Goal: Navigation & Orientation: Find specific page/section

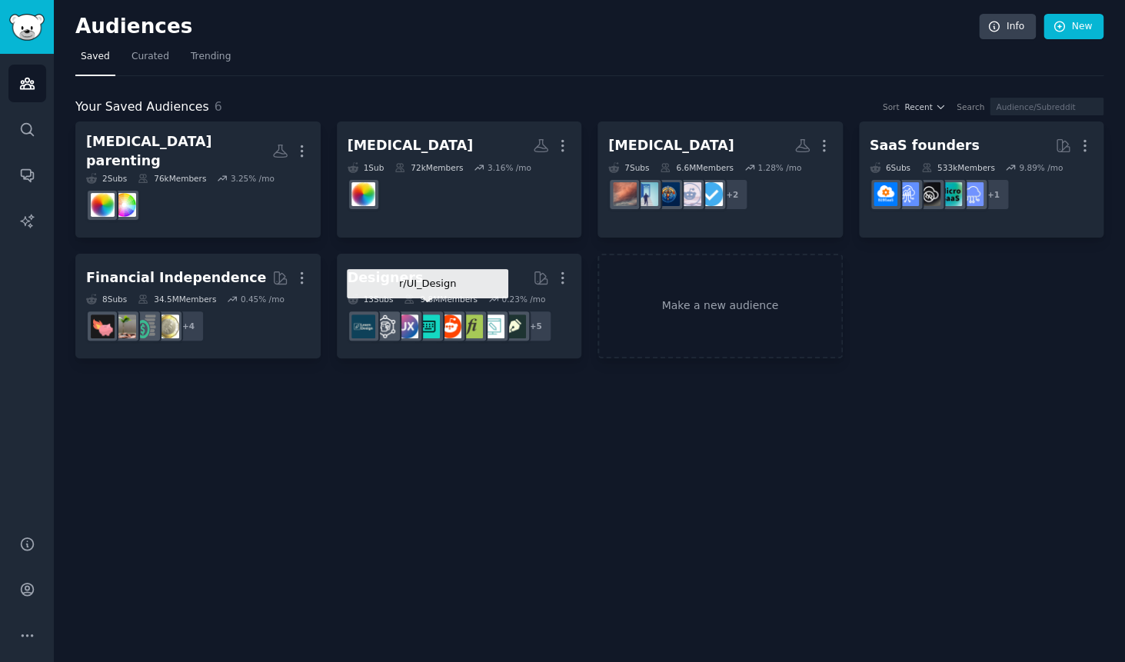
drag, startPoint x: 428, startPoint y: 304, endPoint x: 427, endPoint y: 268, distance: 36.1
click at [428, 294] on div "13 Sub s 9.8M Members 0.23 % /mo r/UI_Design + 5" at bounding box center [459, 321] width 224 height 54
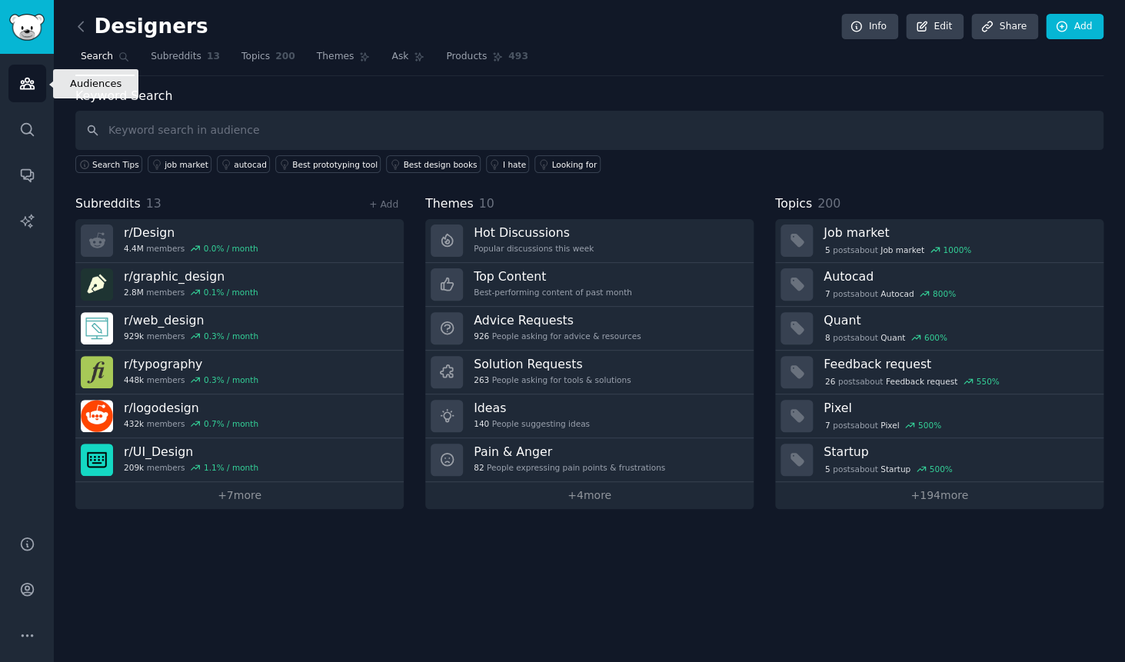
click at [30, 84] on icon "Sidebar" at bounding box center [27, 83] width 14 height 11
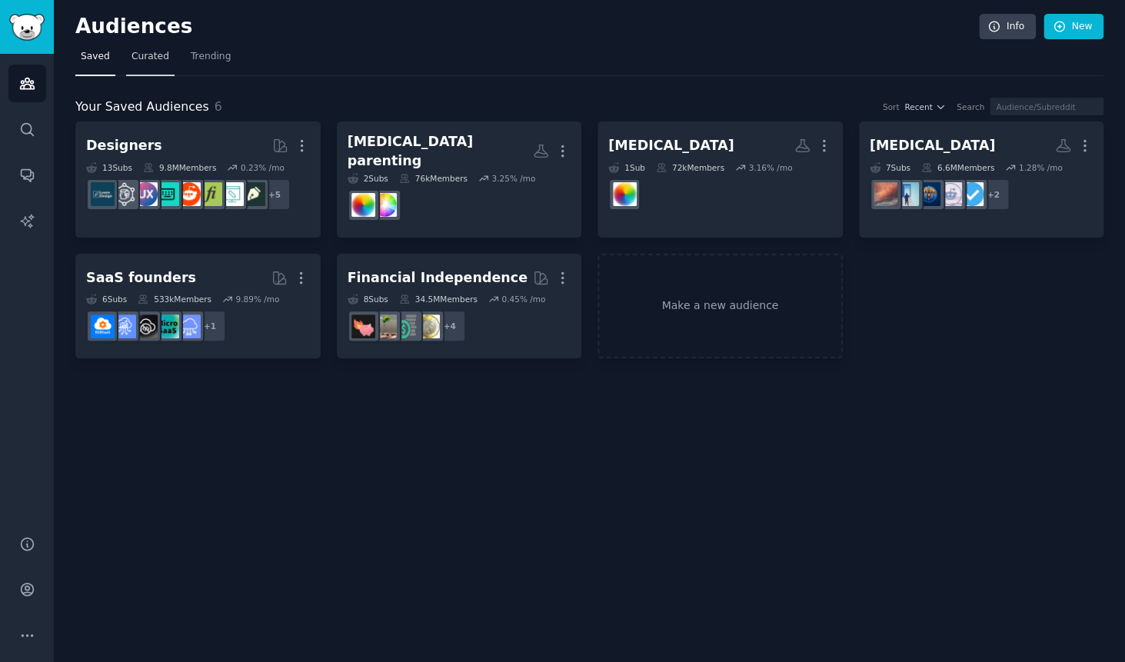
click at [137, 52] on span "Curated" at bounding box center [150, 57] width 38 height 14
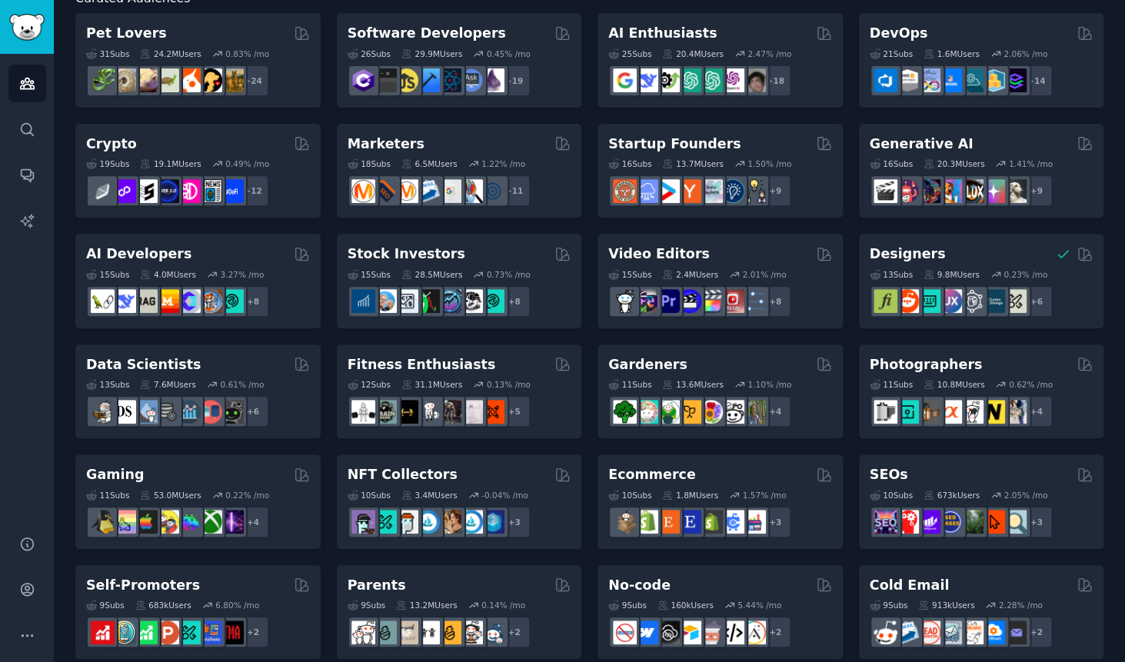
scroll to position [108, 0]
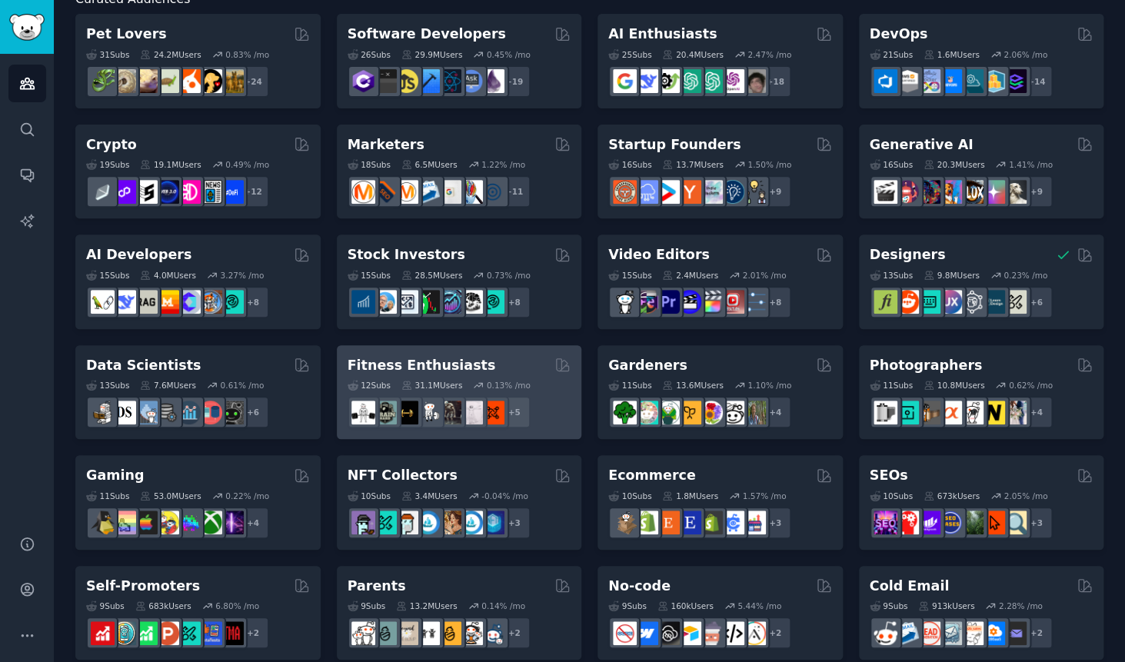
click at [515, 363] on div "Fitness Enthusiasts" at bounding box center [459, 365] width 224 height 19
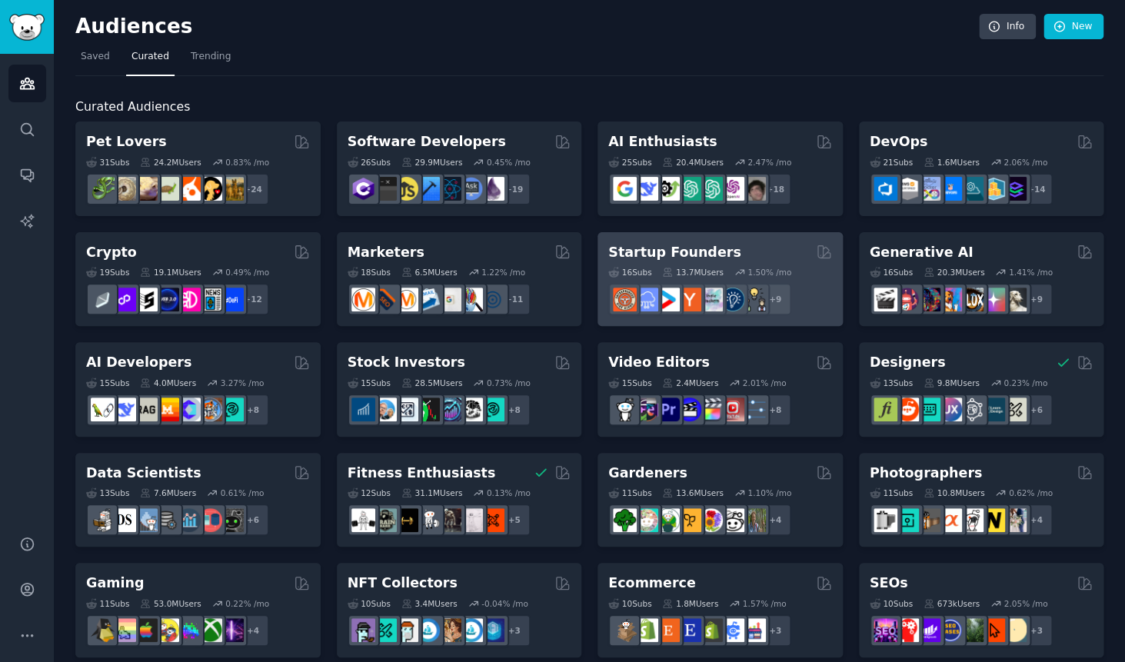
click at [741, 254] on div "Startup Founders" at bounding box center [720, 252] width 224 height 19
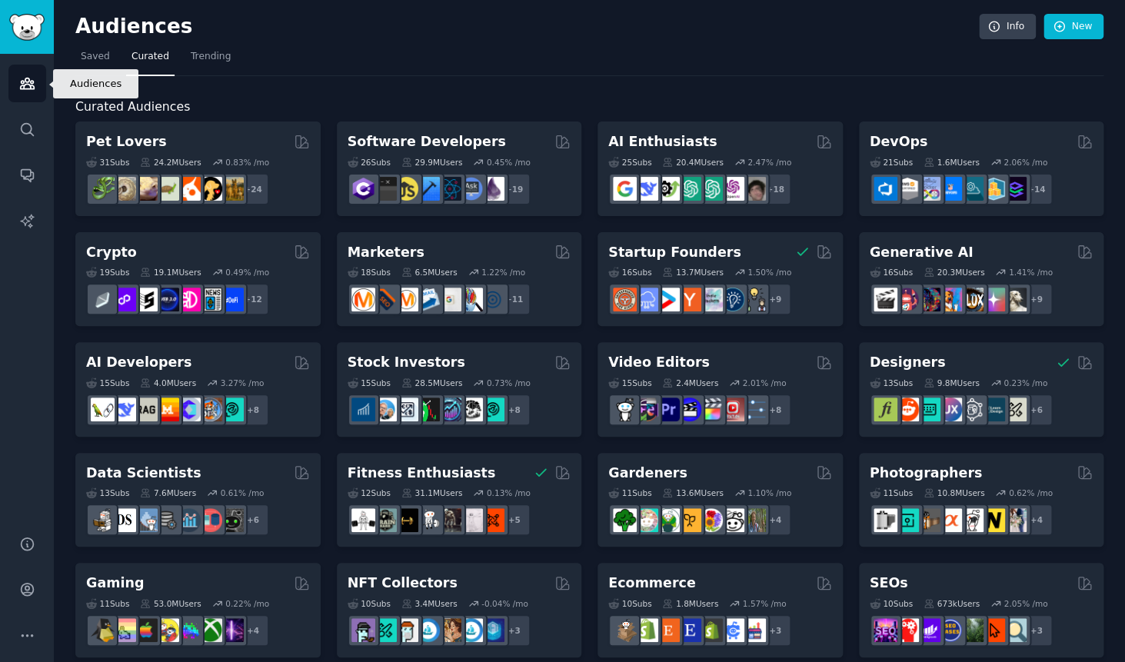
click at [33, 85] on icon "Sidebar" at bounding box center [27, 83] width 16 height 16
